Goal: Transaction & Acquisition: Purchase product/service

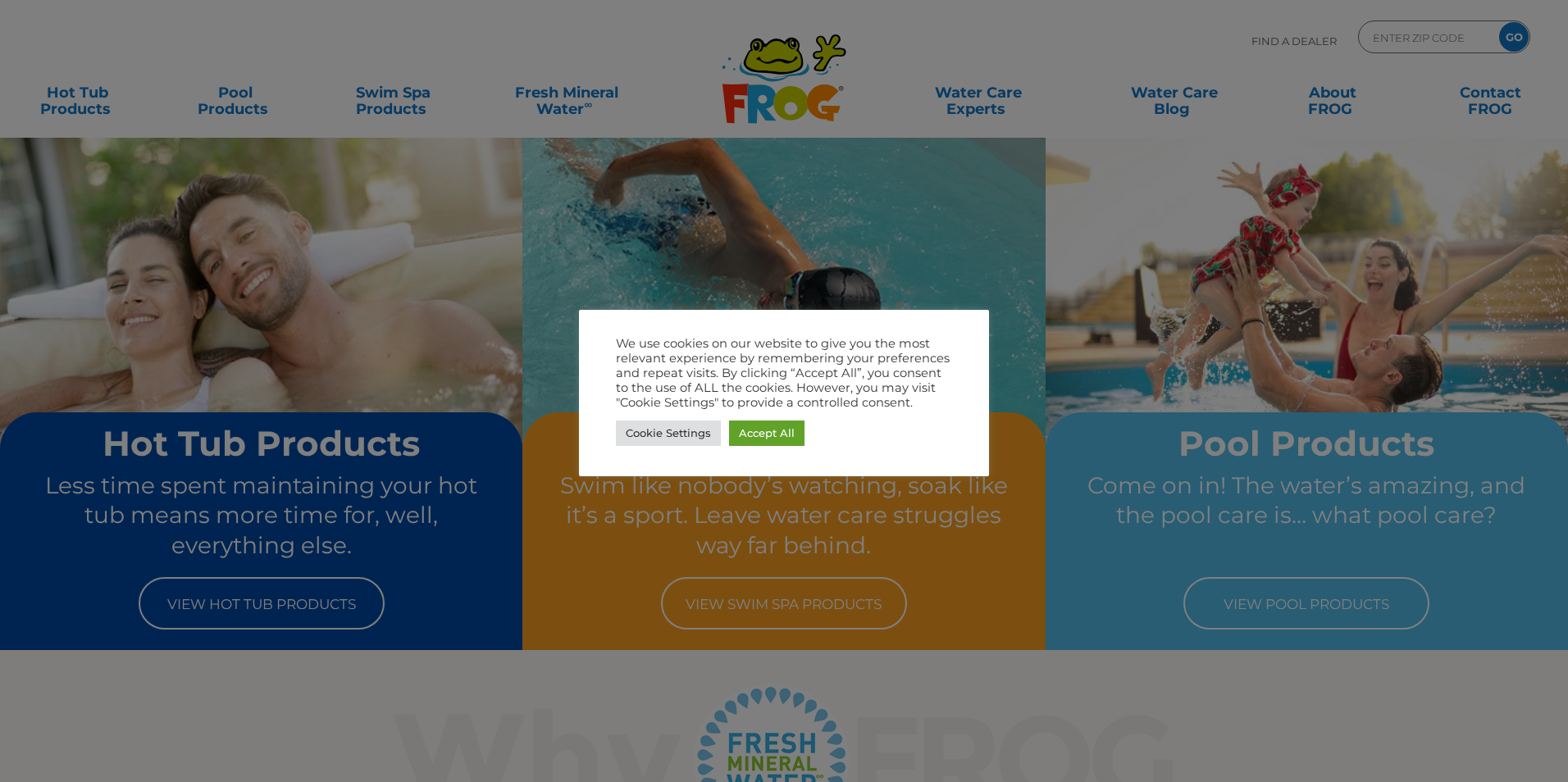
click at [1043, 198] on div at bounding box center [784, 391] width 1568 height 782
click at [752, 433] on link "Accept All" at bounding box center [767, 433] width 75 height 26
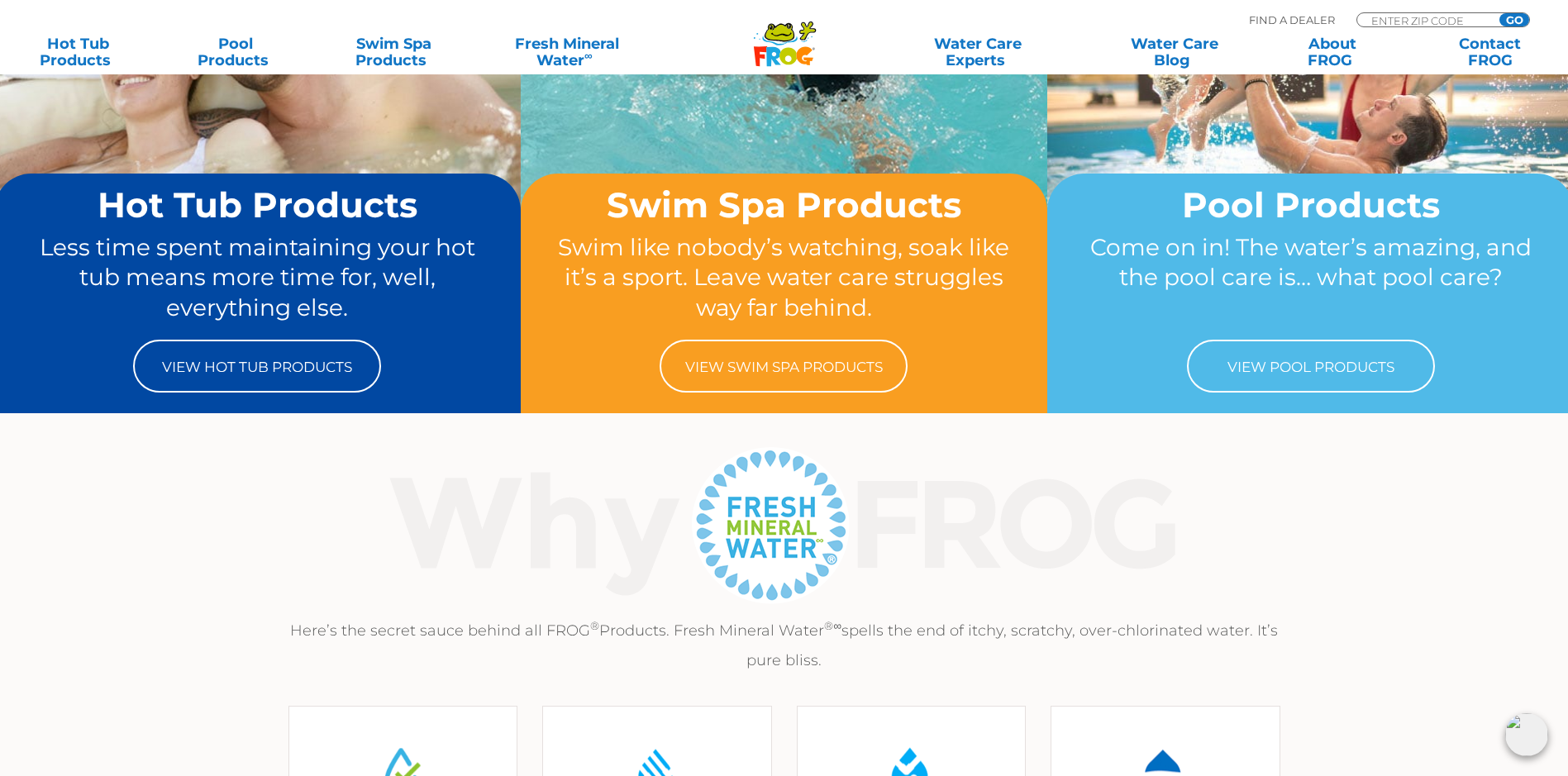
scroll to position [248, 0]
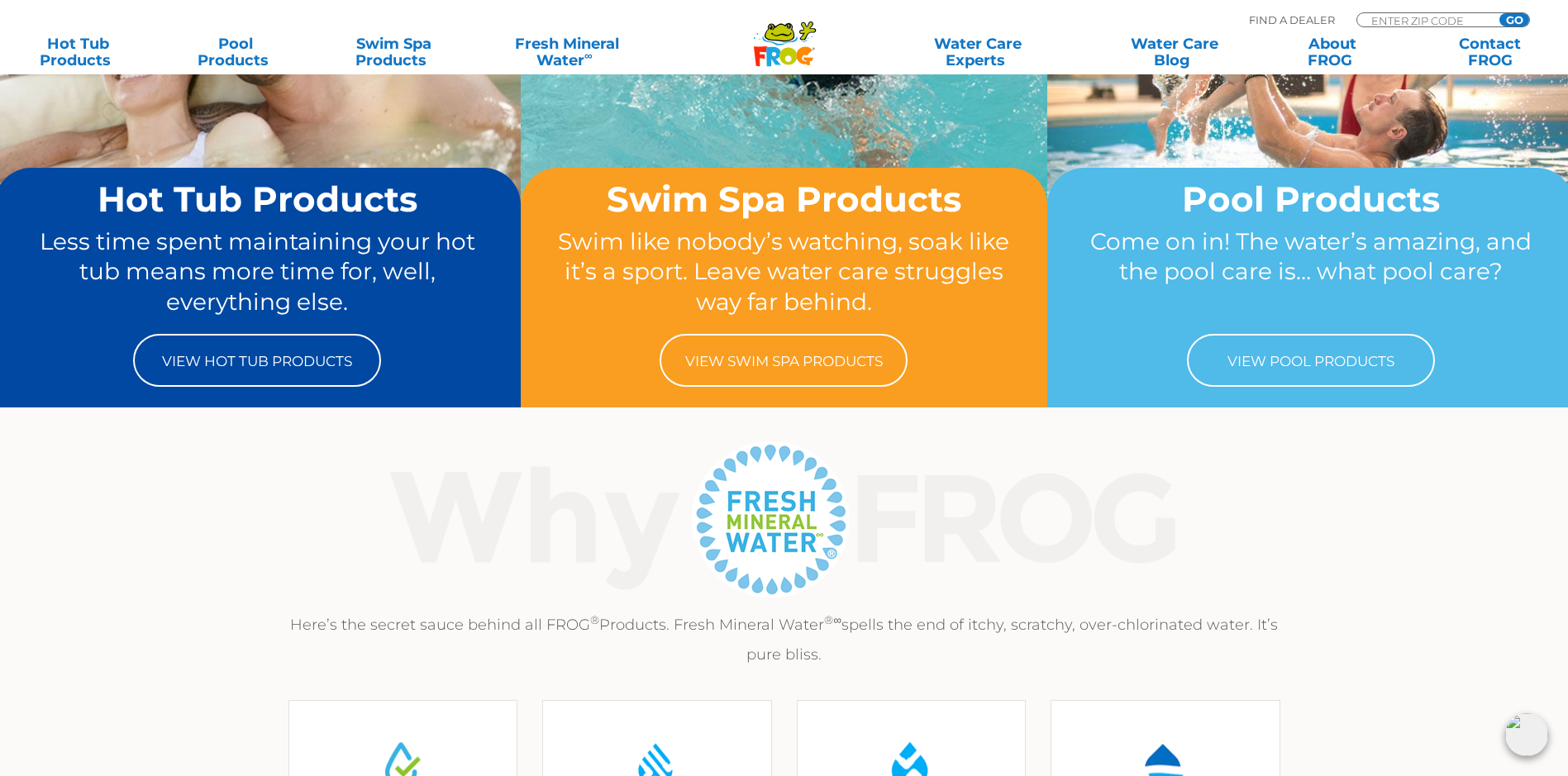
click at [274, 395] on div "Hot Tub Products Less time spent maintaining your hot tub means more time for, …" at bounding box center [257, 287] width 526 height 239
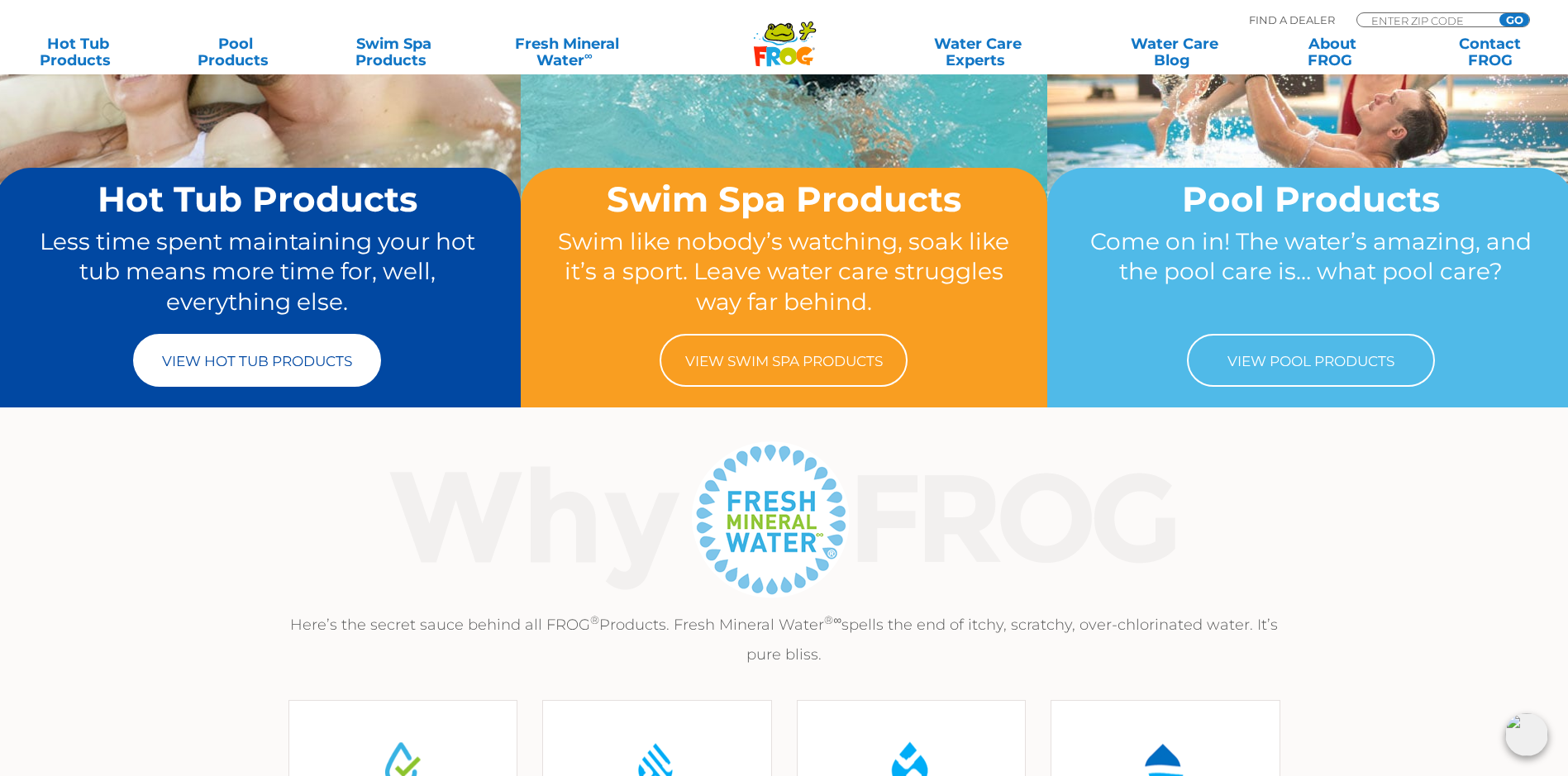
click at [310, 385] on link "View Hot Tub Products" at bounding box center [257, 360] width 248 height 53
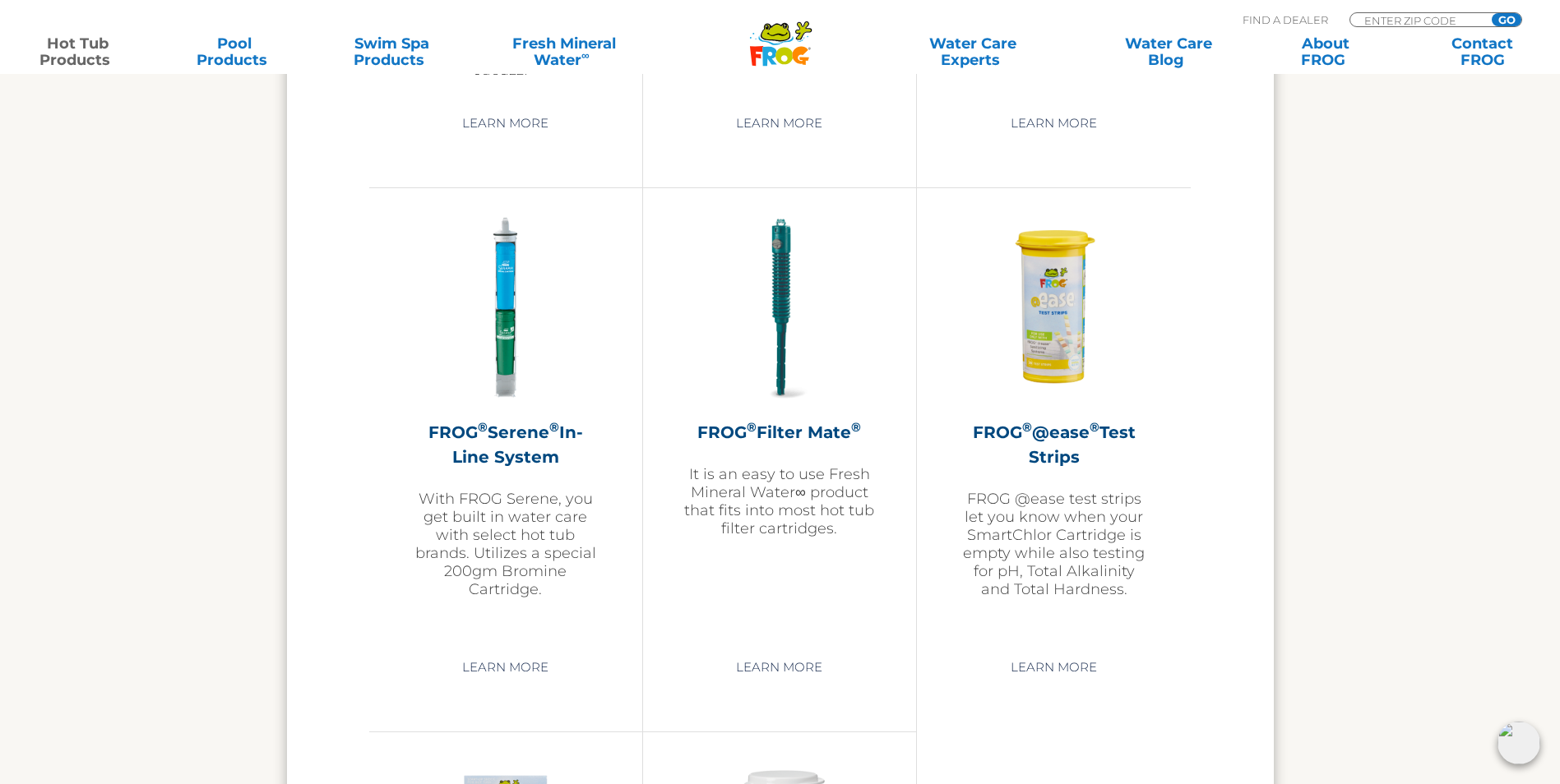
scroll to position [3370, 0]
